Goal: Task Accomplishment & Management: Manage account settings

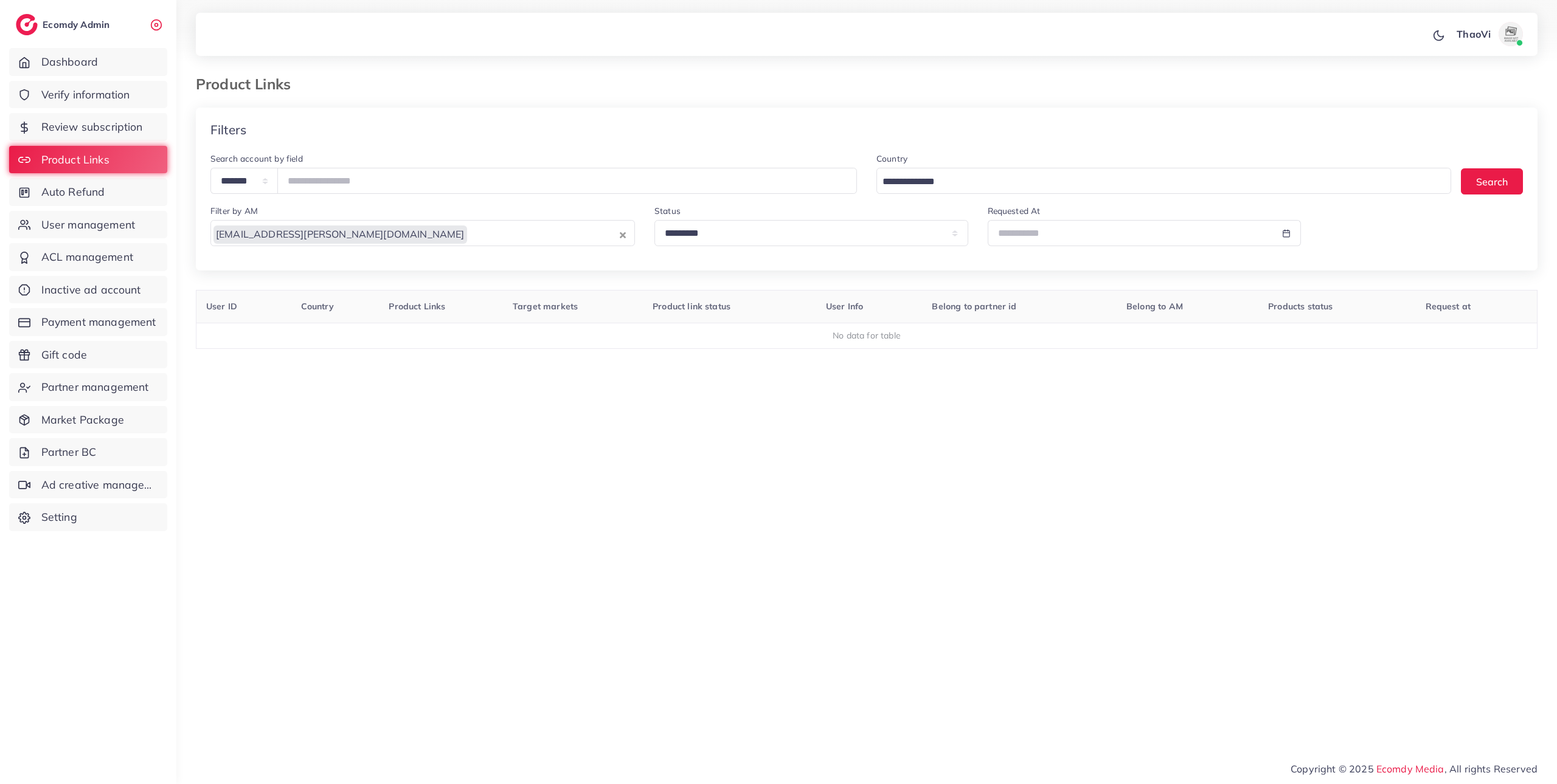
select select "*********"
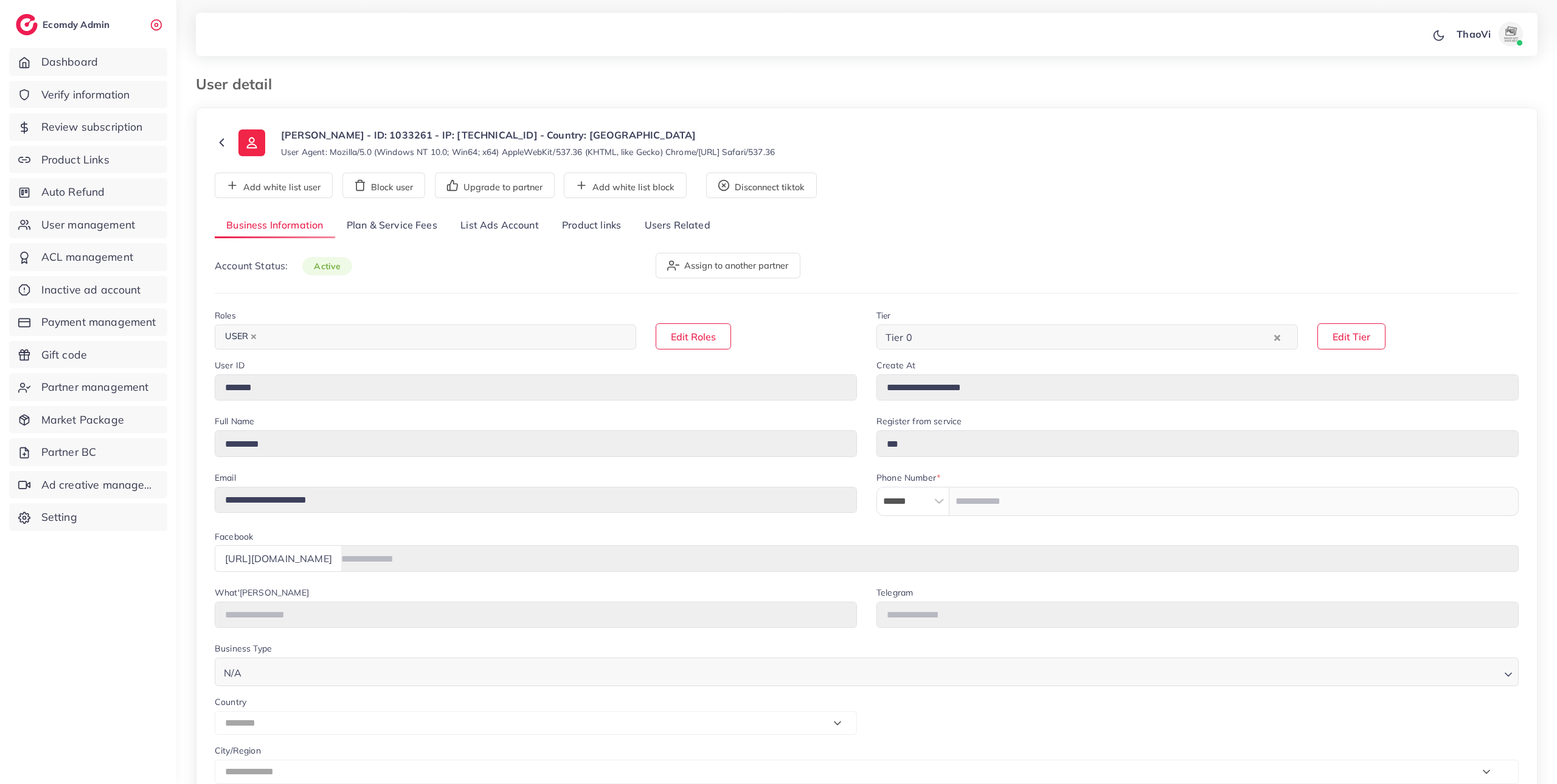
select select "********"
click at [429, 228] on link "Plan & Service Fees" at bounding box center [392, 225] width 114 height 26
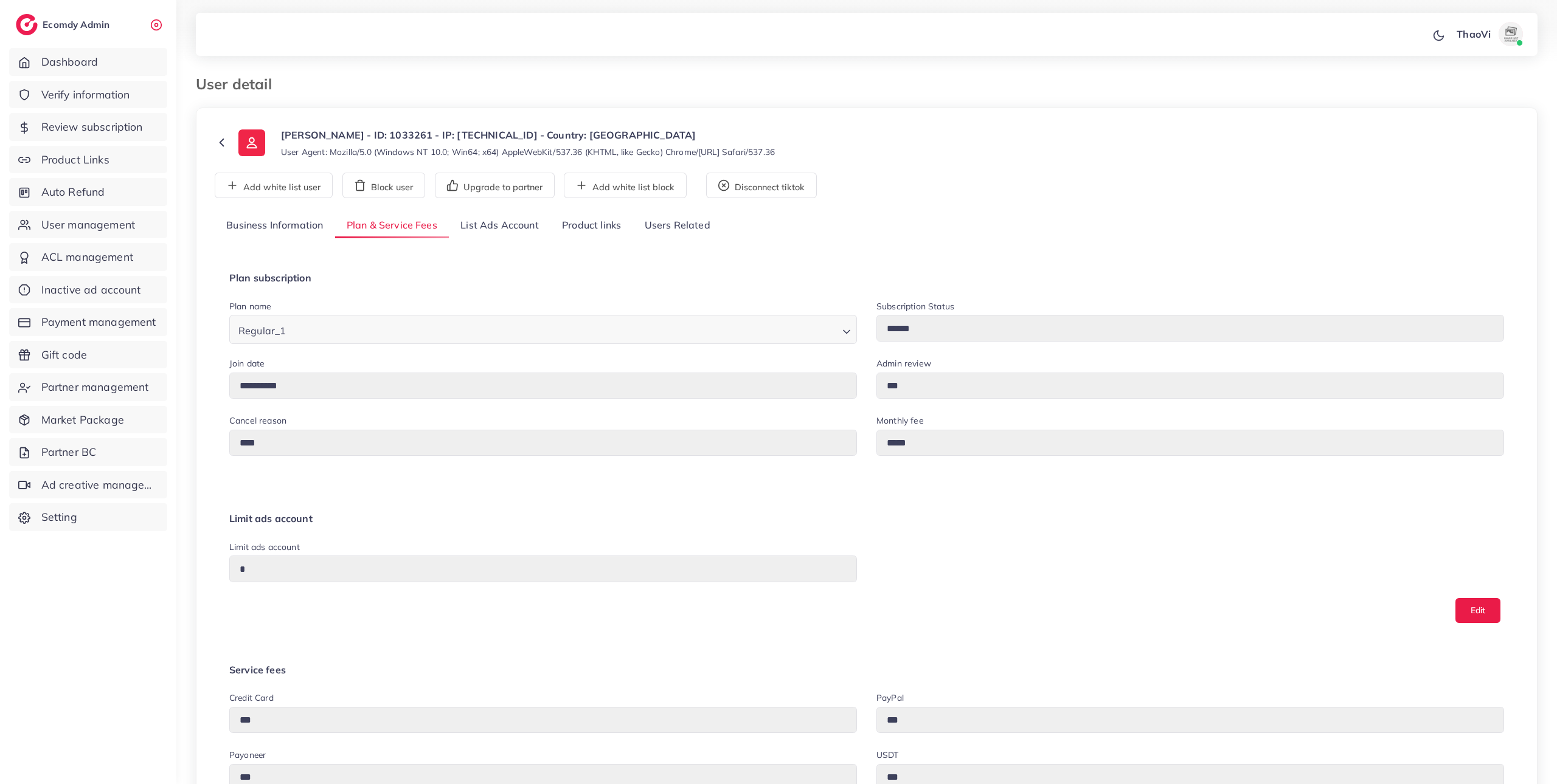
click at [491, 232] on link "List Ads Account" at bounding box center [499, 225] width 101 height 26
